Goal: Task Accomplishment & Management: Use online tool/utility

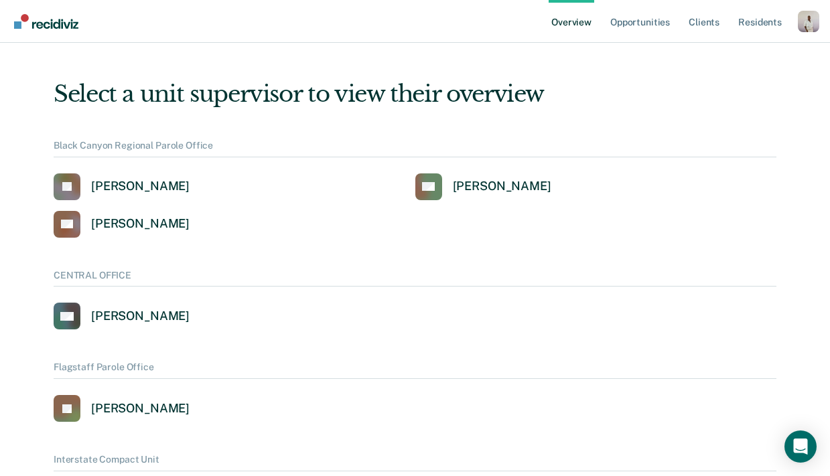
click at [805, 18] on div "Profile dropdown button" at bounding box center [808, 21] width 21 height 21
click at [725, 49] on link "Profile" at bounding box center [755, 53] width 108 height 11
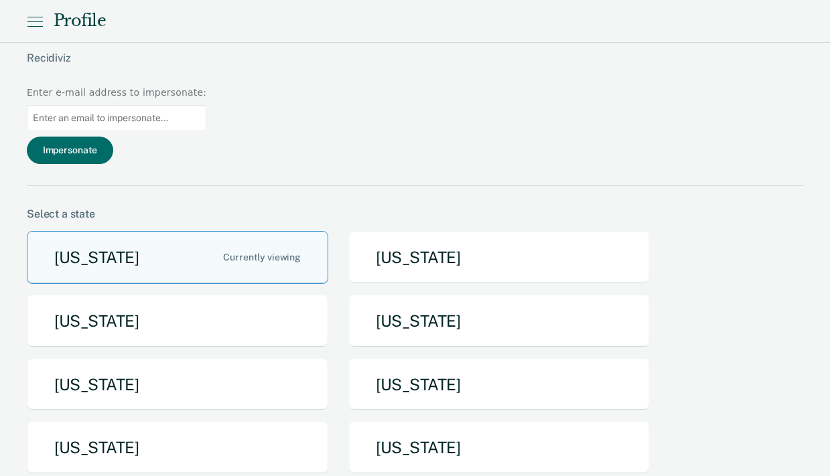
click at [206, 105] on input at bounding box center [117, 118] width 180 height 26
paste input "[EMAIL_ADDRESS][DOMAIN_NAME]"
type input "[EMAIL_ADDRESS][DOMAIN_NAME]"
click at [113, 137] on button "Impersonate" at bounding box center [70, 150] width 86 height 27
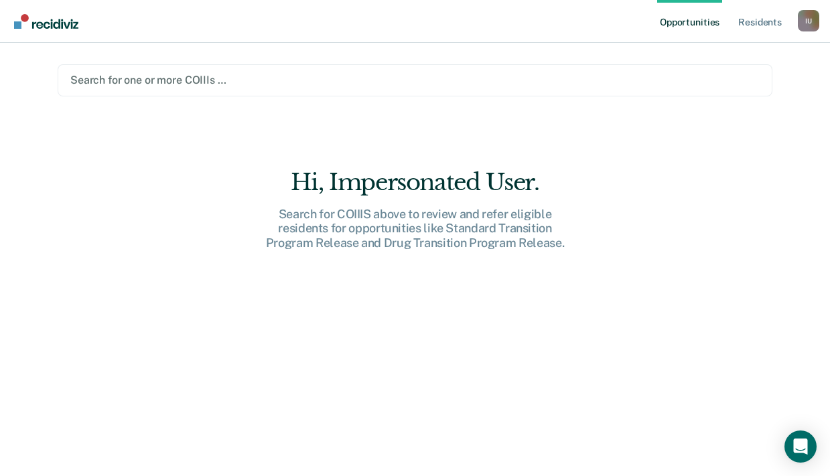
click at [802, 15] on div "I U" at bounding box center [808, 20] width 21 height 21
click at [724, 52] on link "Profile" at bounding box center [755, 54] width 108 height 11
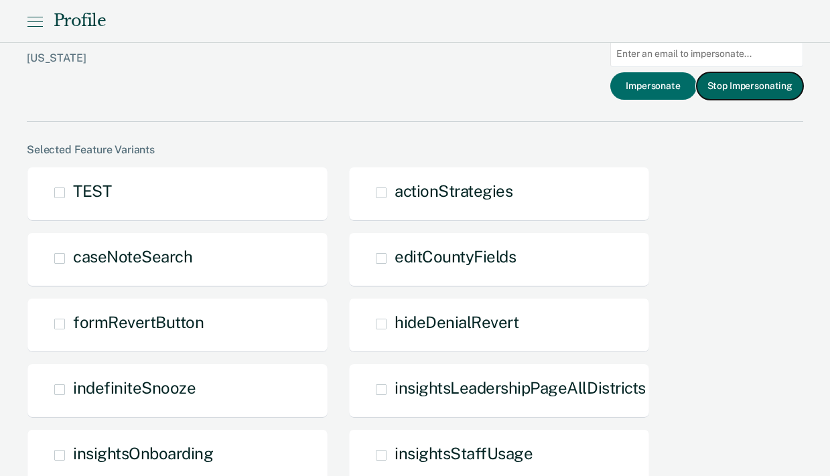
click at [776, 86] on button "Stop Impersonating" at bounding box center [750, 85] width 107 height 27
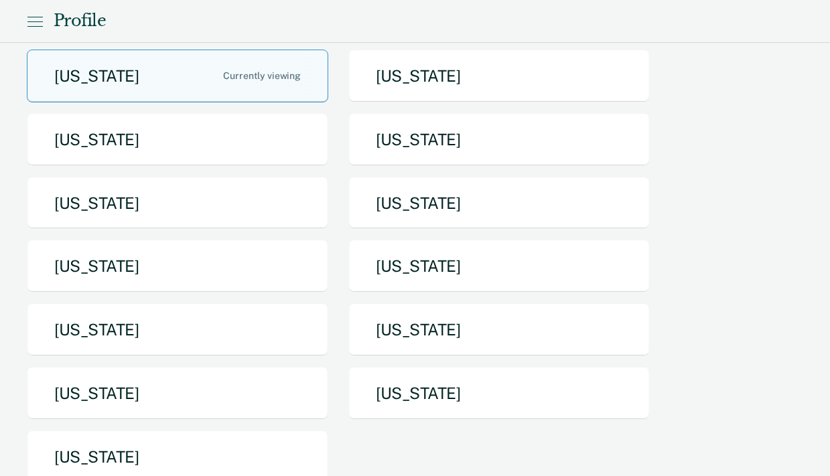
scroll to position [202, 0]
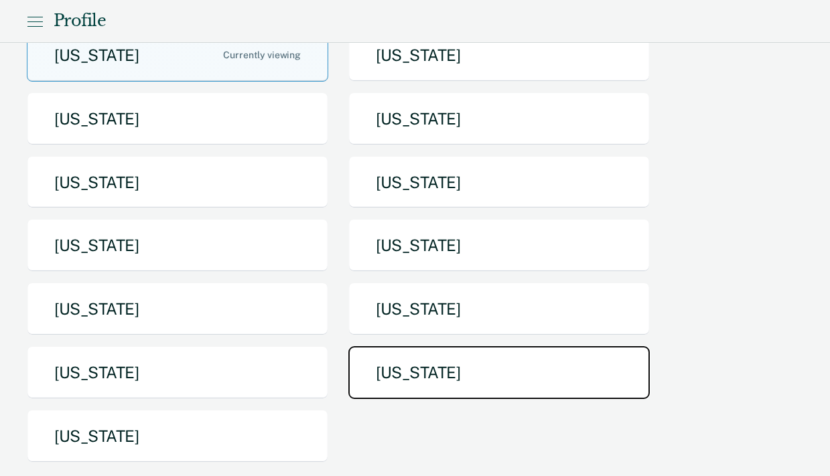
click at [395, 346] on button "[US_STATE]" at bounding box center [498, 372] width 301 height 53
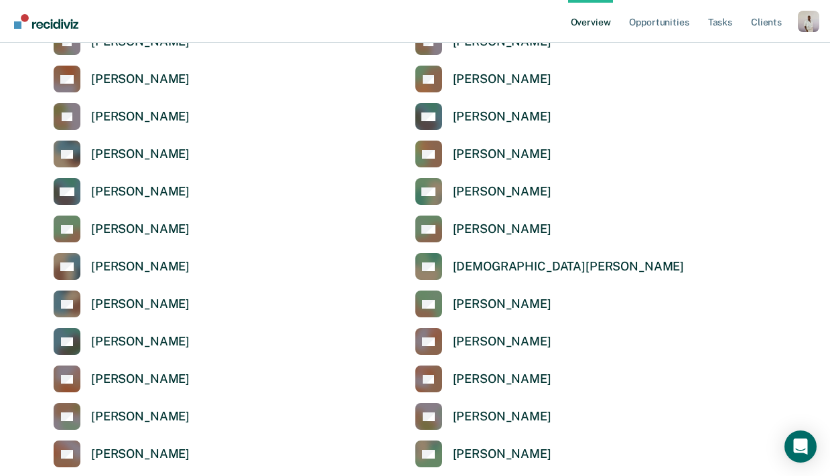
scroll to position [1402, 0]
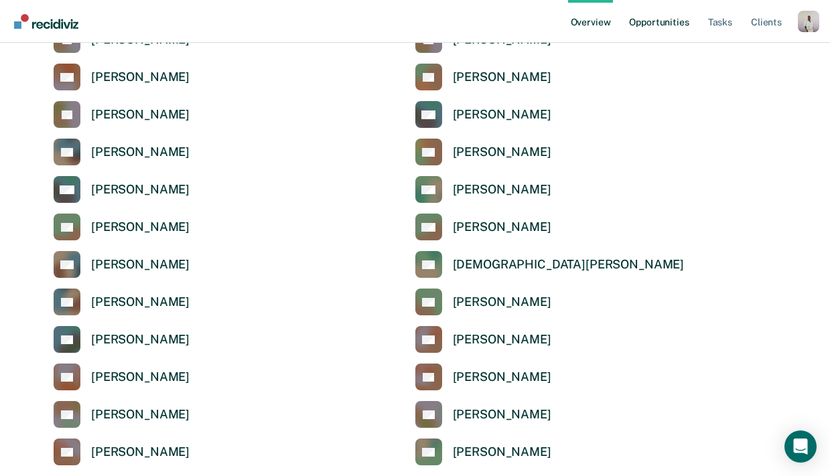
click at [664, 11] on link "Opportunities" at bounding box center [658, 21] width 65 height 43
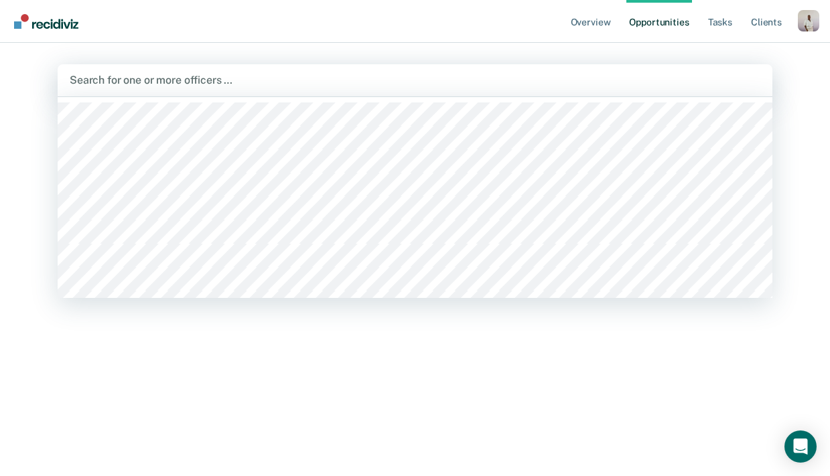
click at [338, 82] on div at bounding box center [415, 79] width 691 height 15
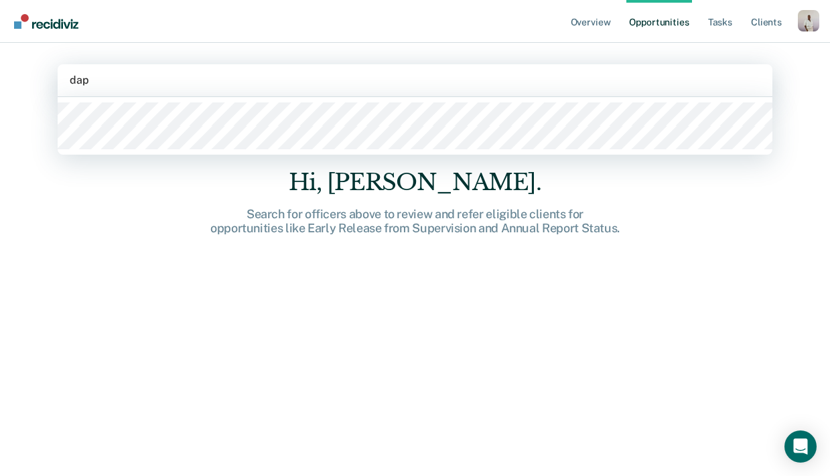
type input "dap"
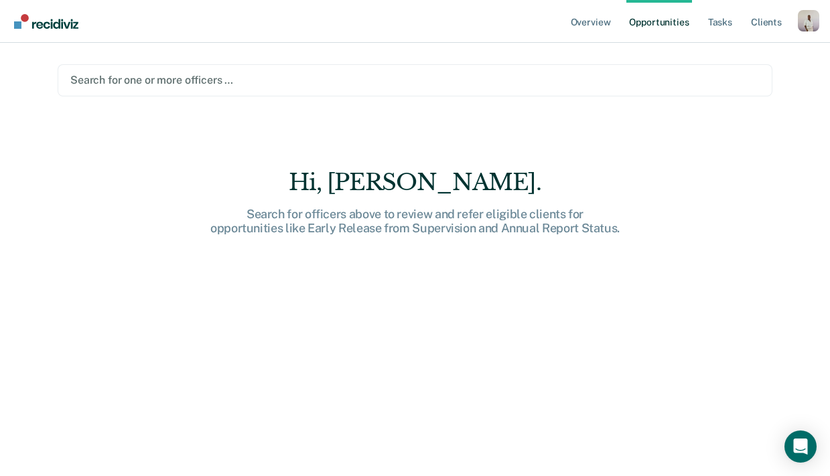
click at [153, 308] on div "Hi, Naomi. Search for officers above to review and refer eligible clients for o…" at bounding box center [415, 332] width 715 height 326
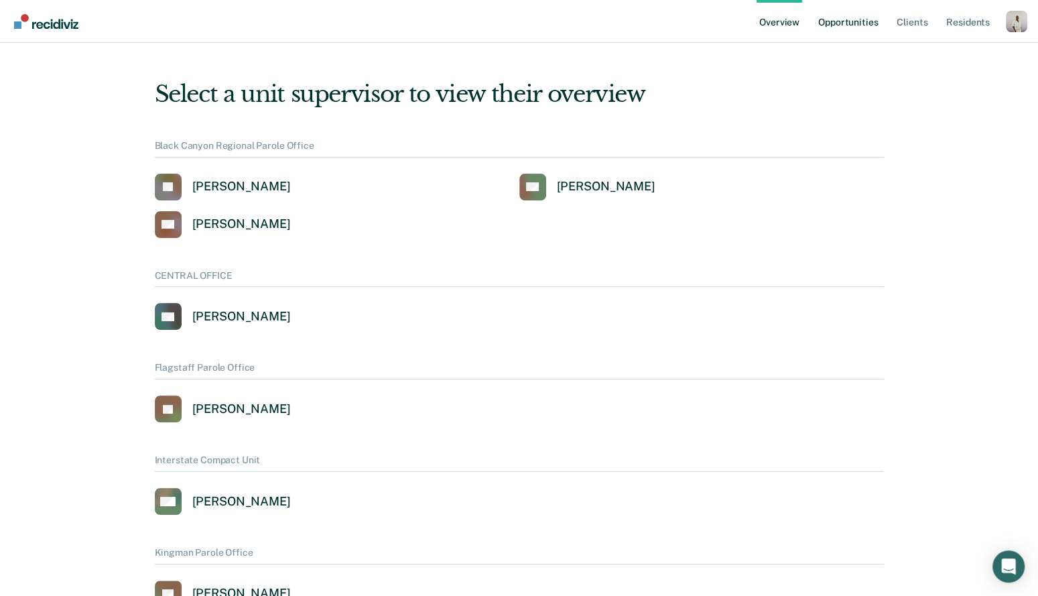
click at [845, 27] on link "Opportunities" at bounding box center [847, 21] width 65 height 43
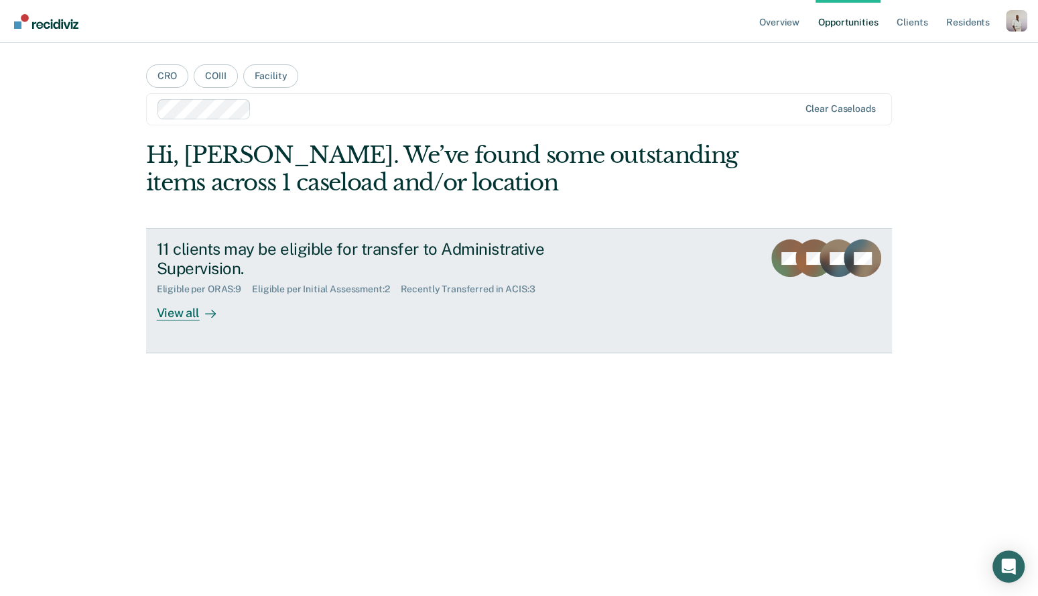
click at [525, 249] on div "11 clients may be eligible for transfer to Administrative Supervision." at bounding box center [392, 258] width 470 height 39
